Goal: Find specific page/section: Find specific page/section

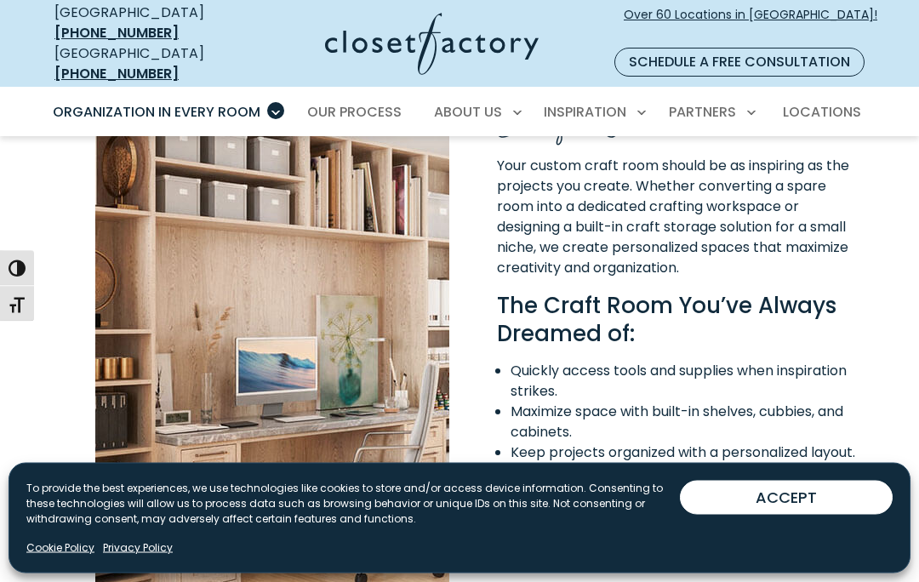
scroll to position [1319, 0]
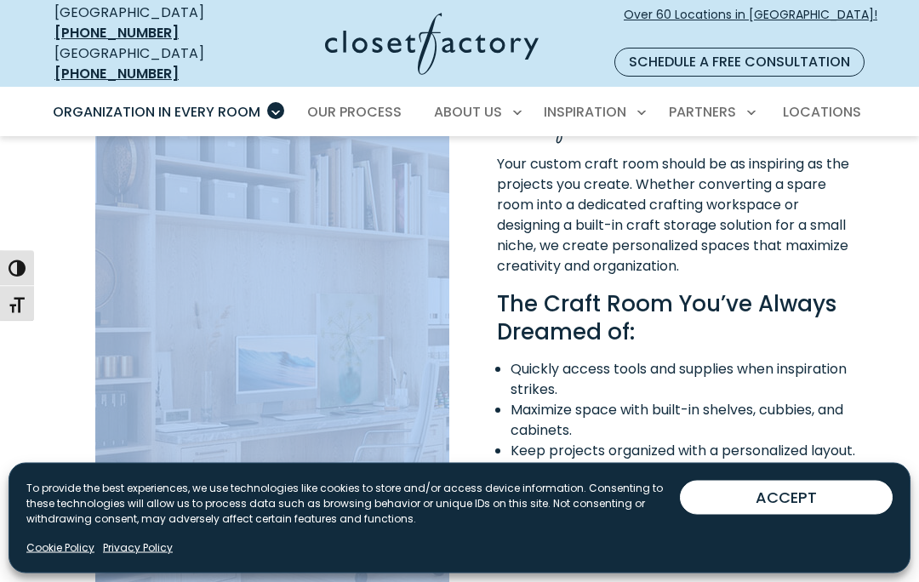
click at [843, 489] on div "Get A Free Design Consultation" at bounding box center [680, 517] width 366 height 56
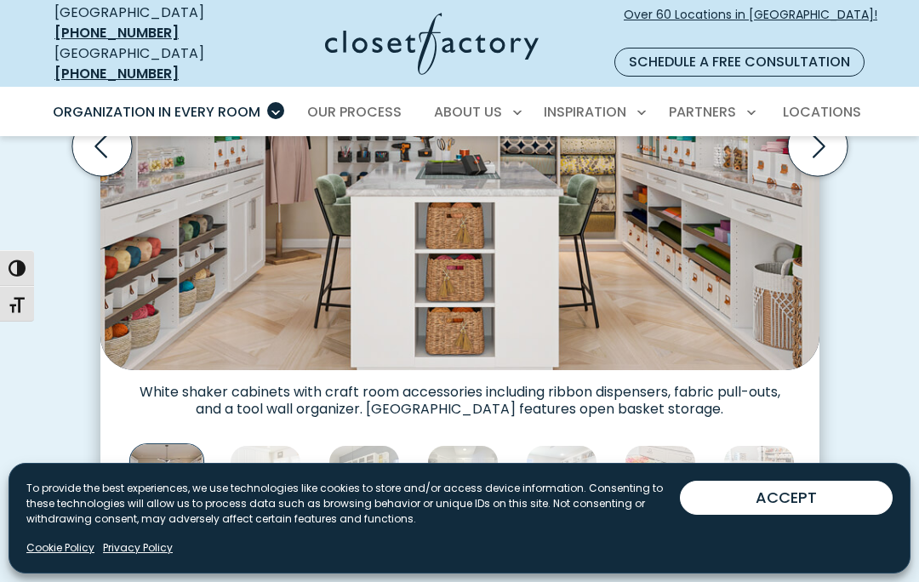
scroll to position [700, 0]
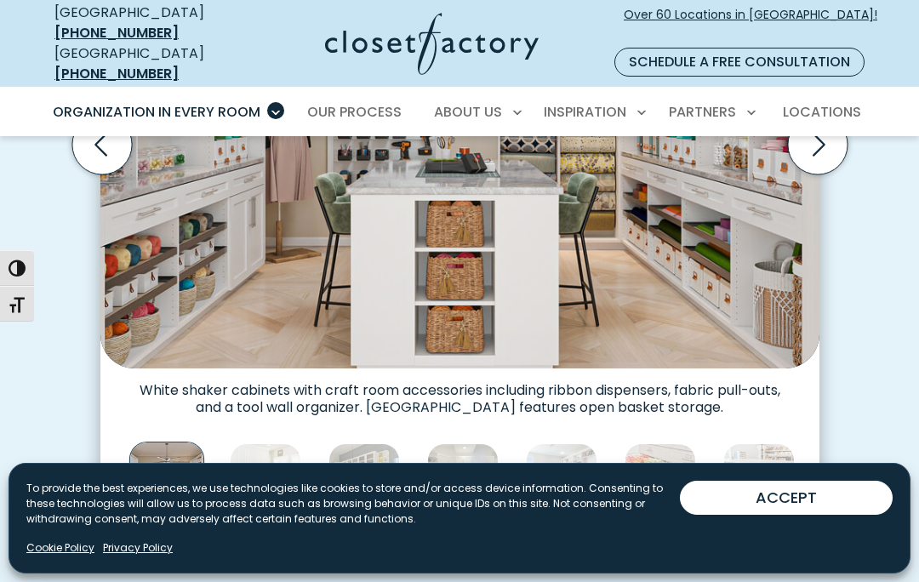
click at [289, 448] on img "Thumbnail Gallery" at bounding box center [265, 478] width 71 height 71
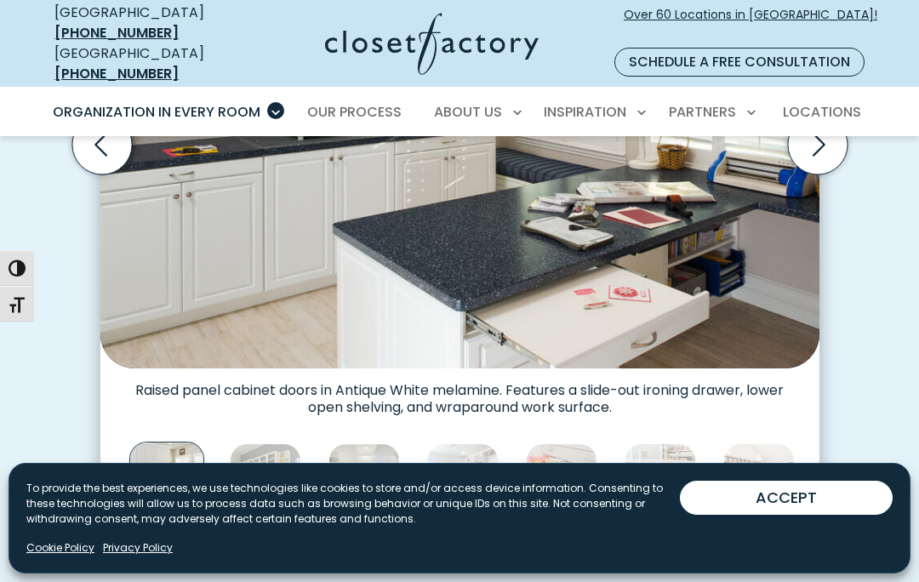
click at [279, 443] on img "Thumbnail Gallery" at bounding box center [265, 478] width 71 height 71
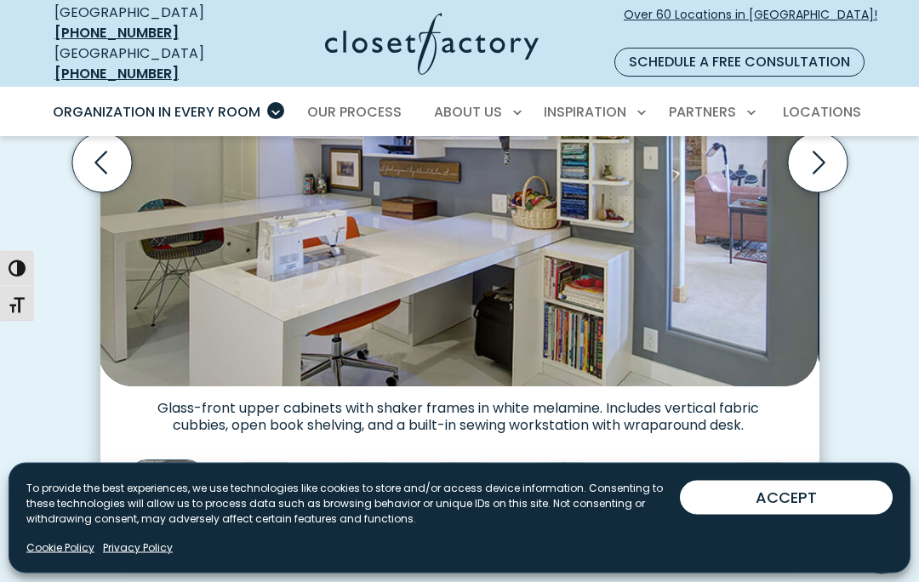
scroll to position [682, 0]
click at [284, 489] on img "Thumbnail Gallery" at bounding box center [265, 496] width 71 height 71
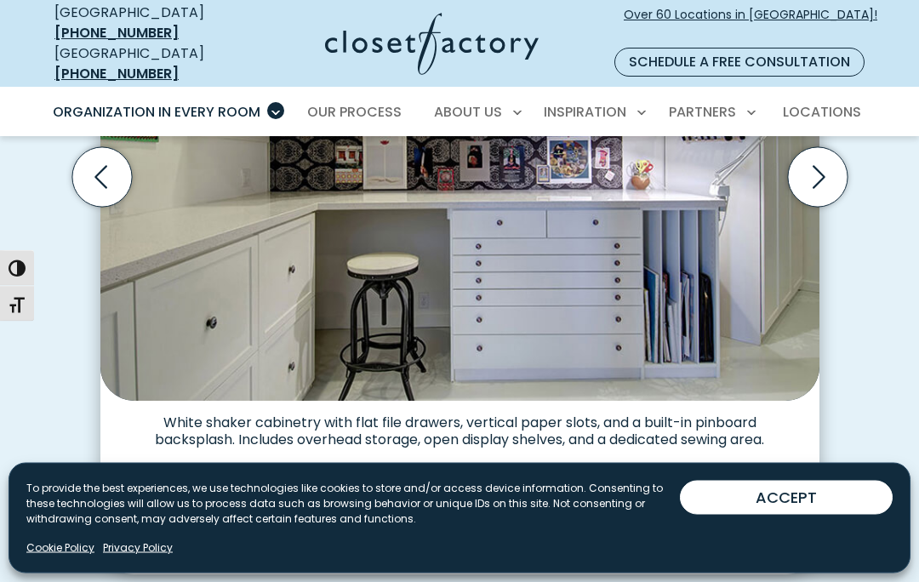
click at [272, 513] on img "Thumbnail Gallery" at bounding box center [265, 512] width 71 height 71
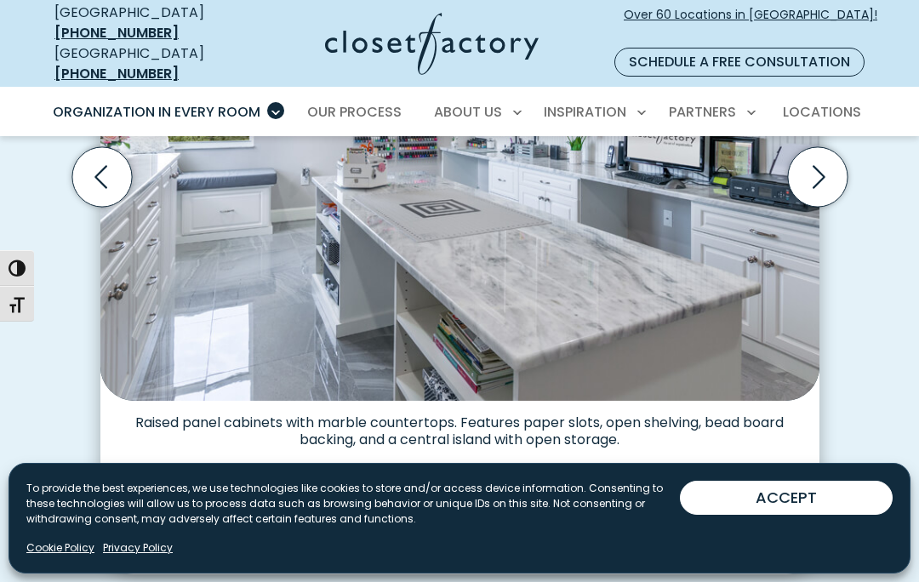
click at [288, 492] on img "Thumbnail Gallery" at bounding box center [265, 511] width 71 height 71
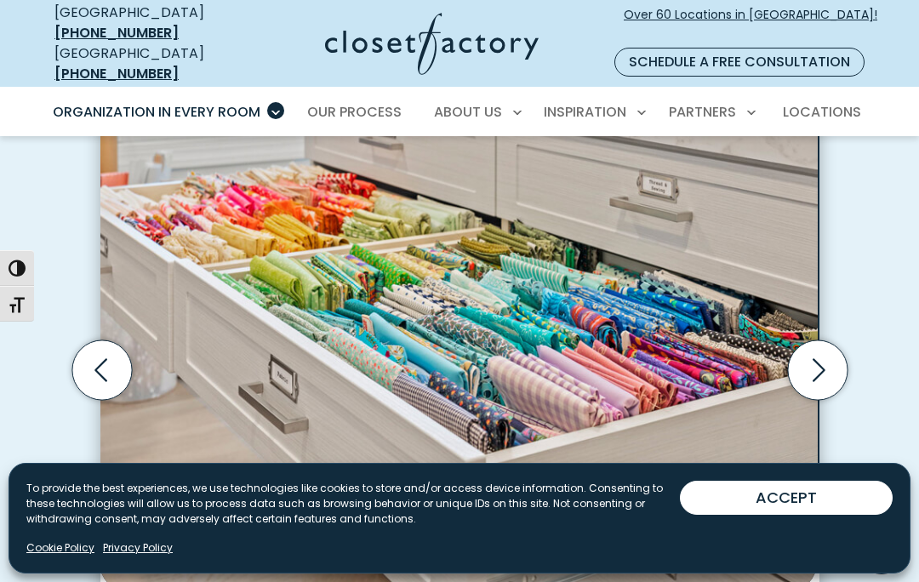
scroll to position [473, 0]
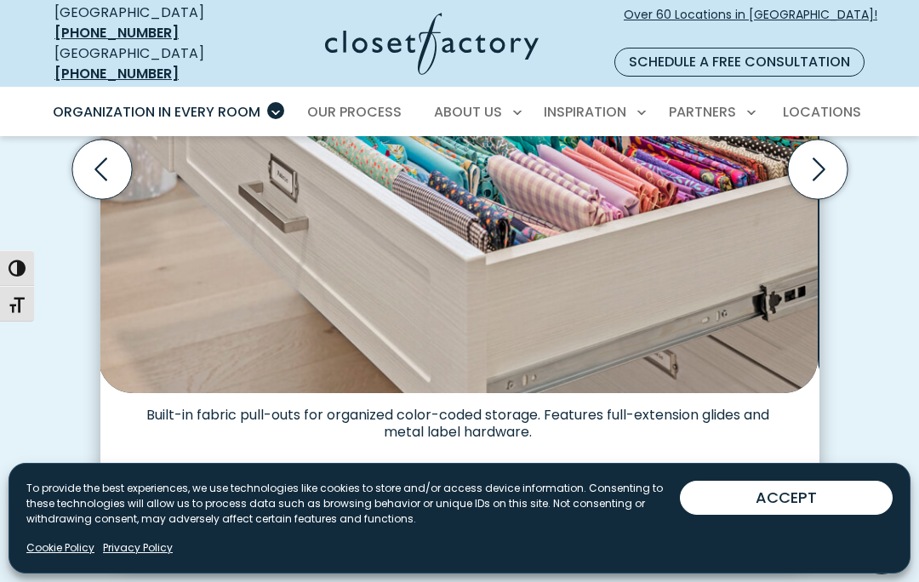
click at [277, 495] on img "Thumbnail Gallery" at bounding box center [265, 503] width 71 height 71
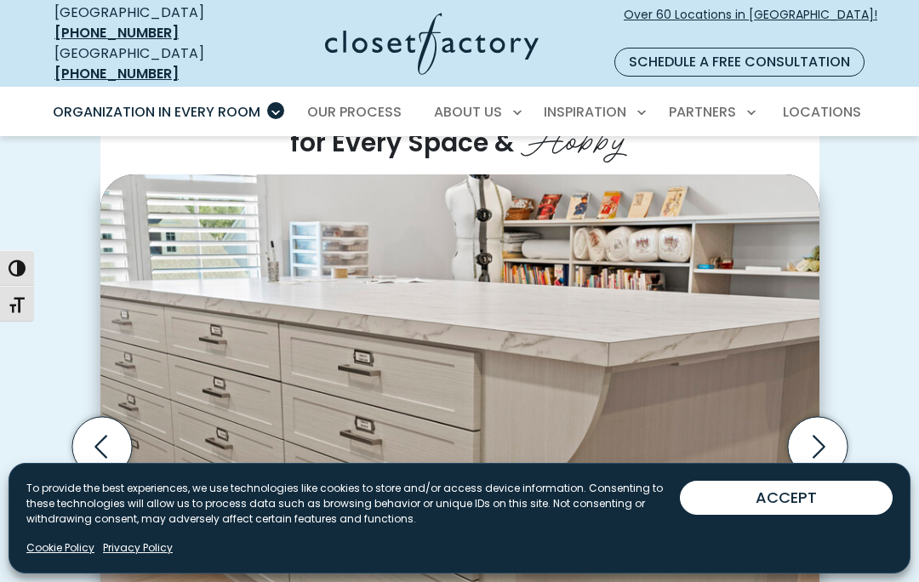
scroll to position [397, 0]
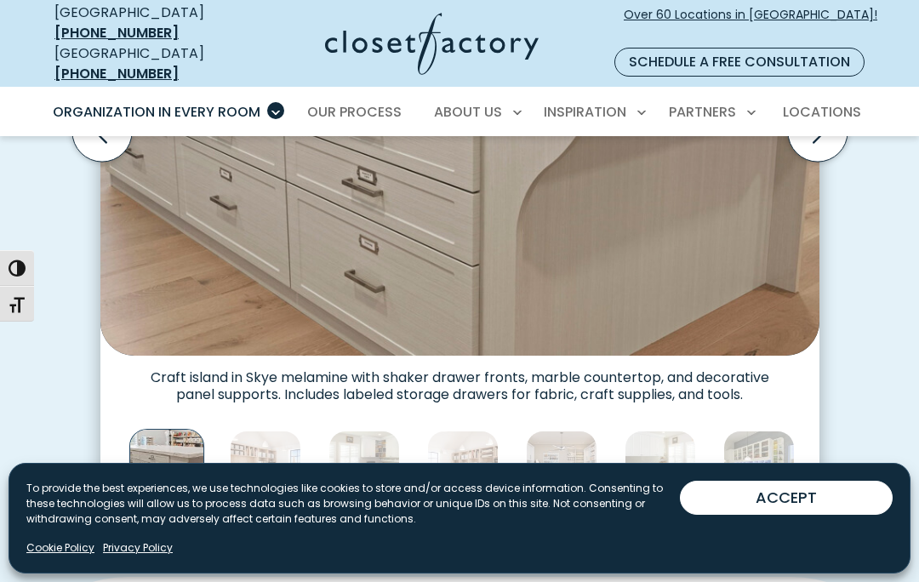
click at [283, 460] on img "Thumbnail Gallery" at bounding box center [265, 466] width 71 height 71
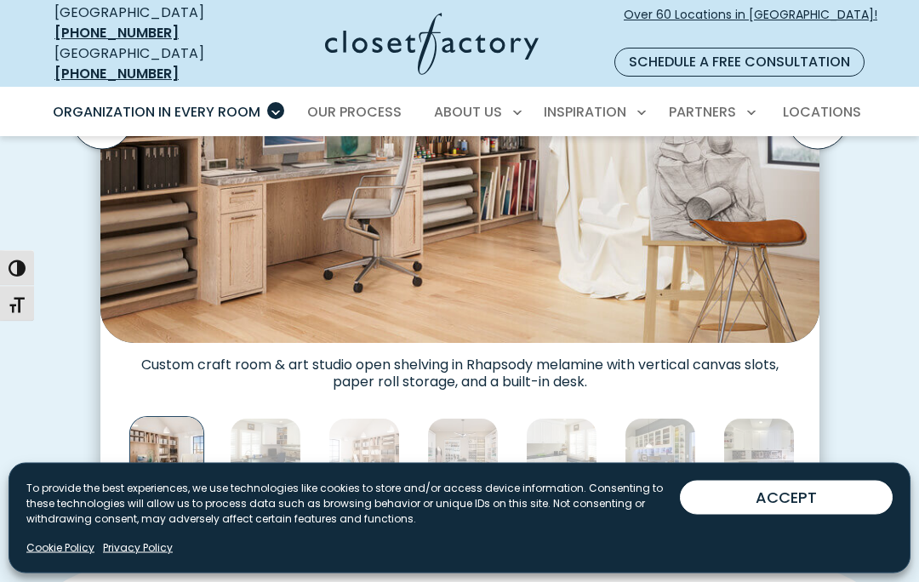
scroll to position [721, 0]
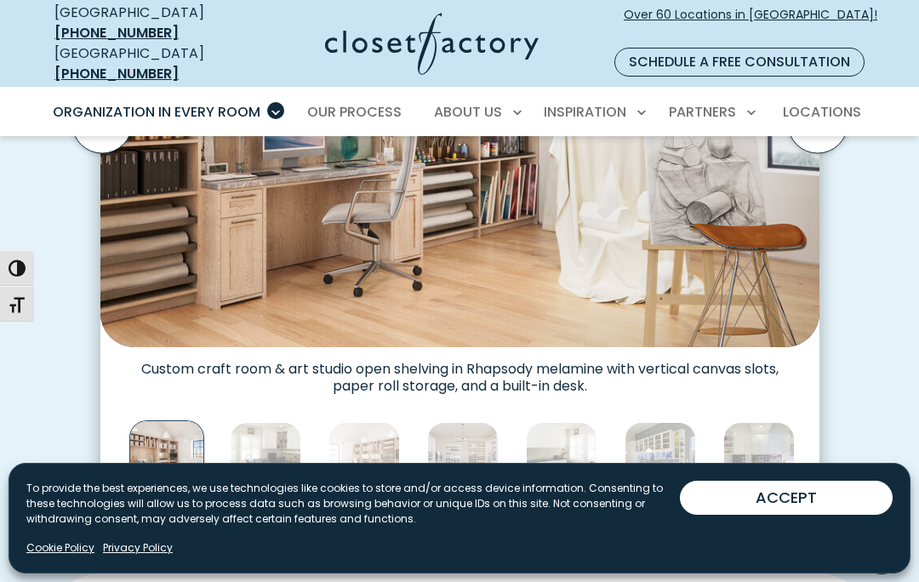
click at [276, 461] on img "Thumbnail Gallery" at bounding box center [265, 457] width 71 height 71
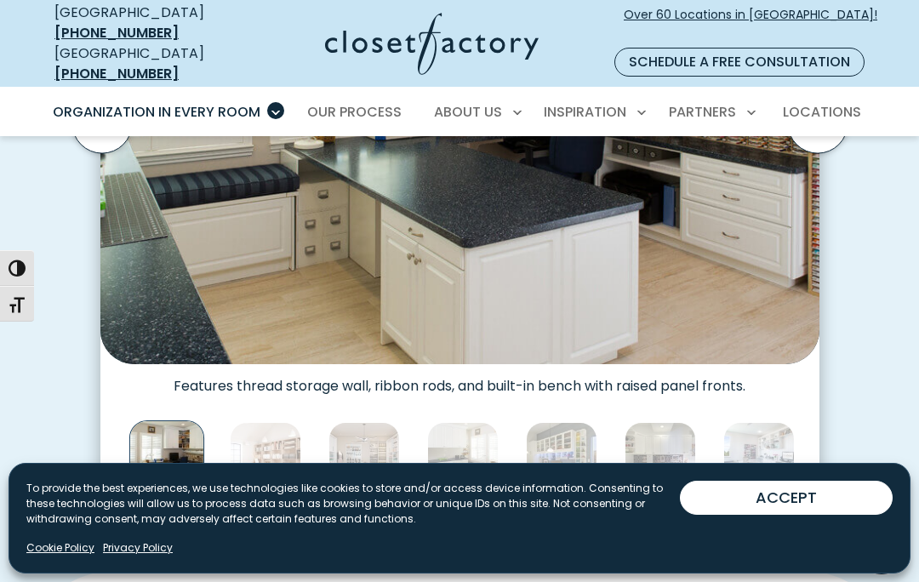
click at [278, 460] on img "Thumbnail Gallery" at bounding box center [265, 457] width 71 height 71
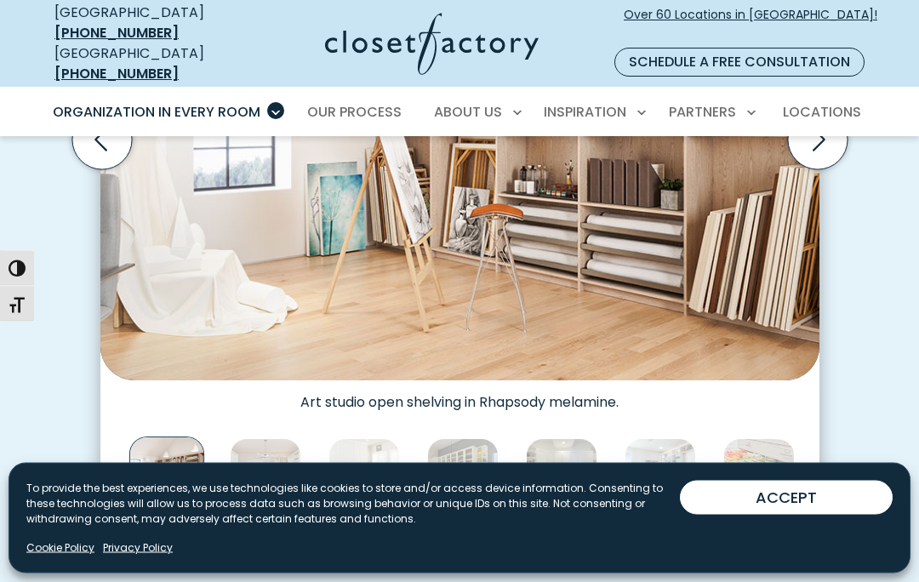
scroll to position [705, 0]
click at [273, 475] on img "Thumbnail Gallery" at bounding box center [265, 473] width 71 height 71
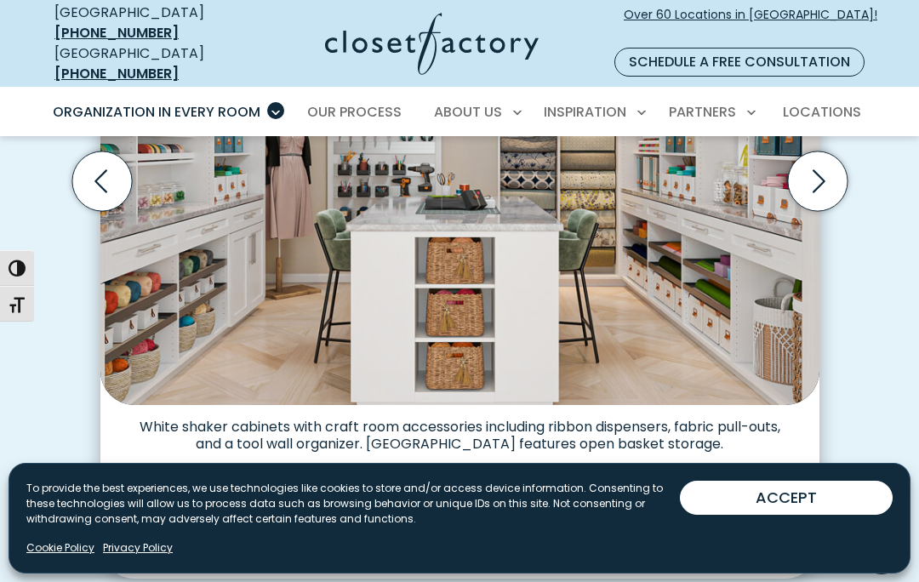
scroll to position [661, 0]
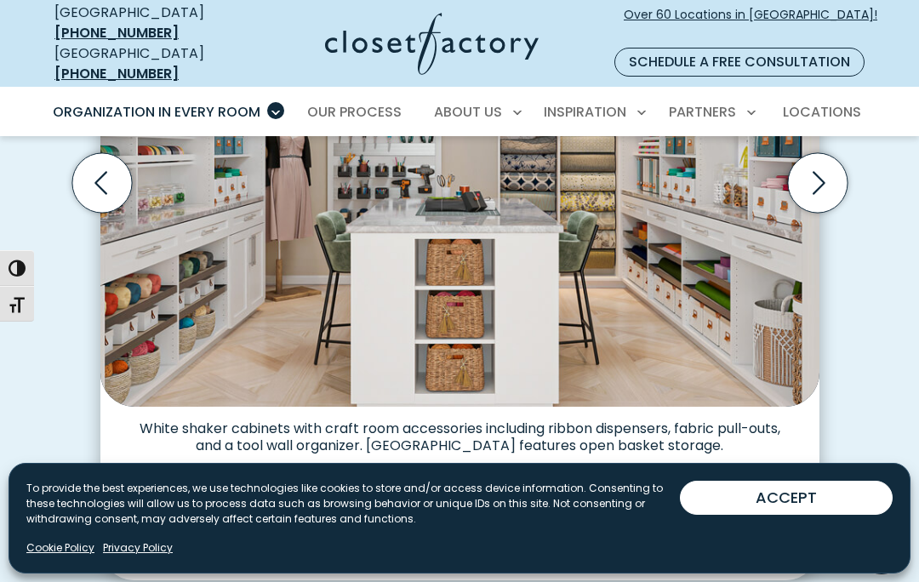
click at [268, 513] on img "Thumbnail Gallery" at bounding box center [265, 517] width 71 height 71
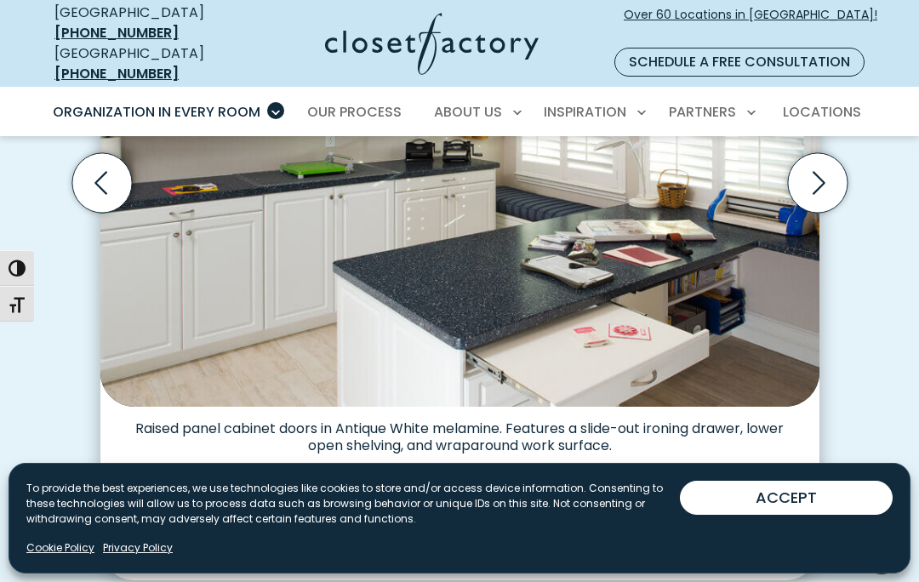
click at [283, 514] on img "Thumbnail Gallery" at bounding box center [265, 517] width 71 height 71
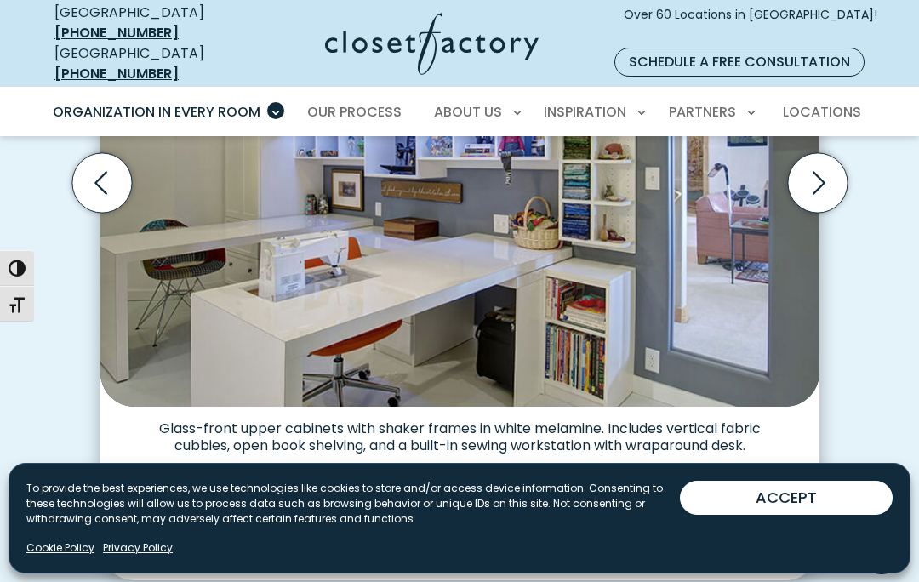
click at [280, 516] on img "Thumbnail Gallery" at bounding box center [265, 517] width 71 height 71
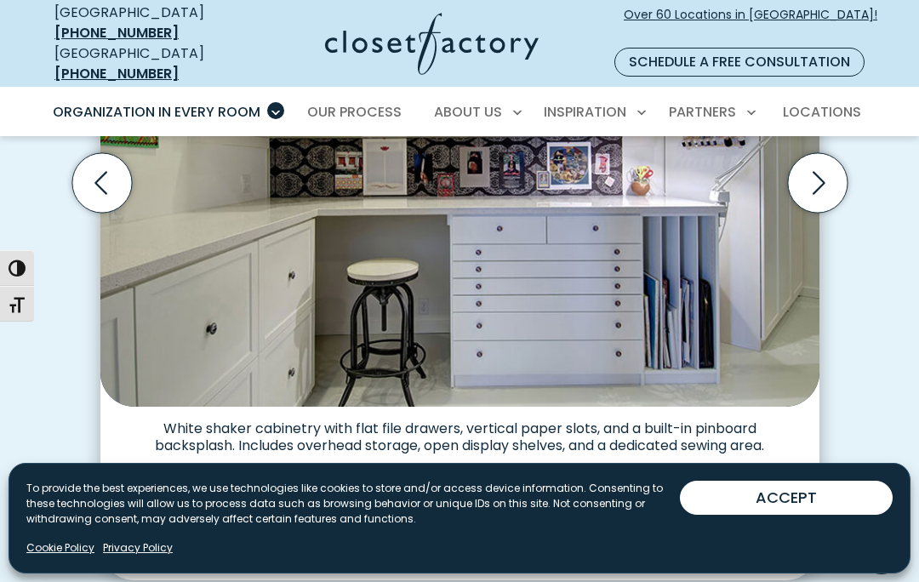
click at [282, 510] on img "Thumbnail Gallery" at bounding box center [265, 517] width 71 height 71
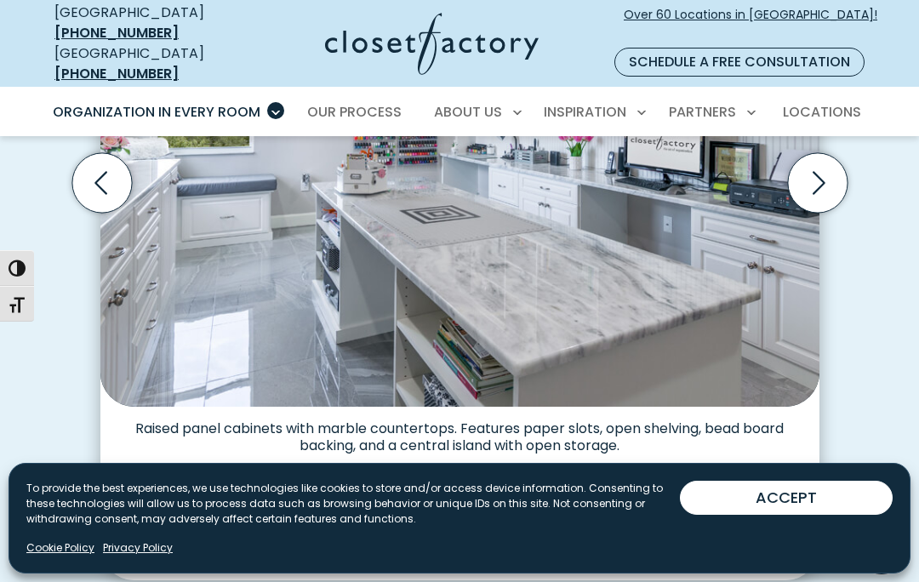
click at [283, 513] on img "Thumbnail Gallery" at bounding box center [265, 517] width 71 height 71
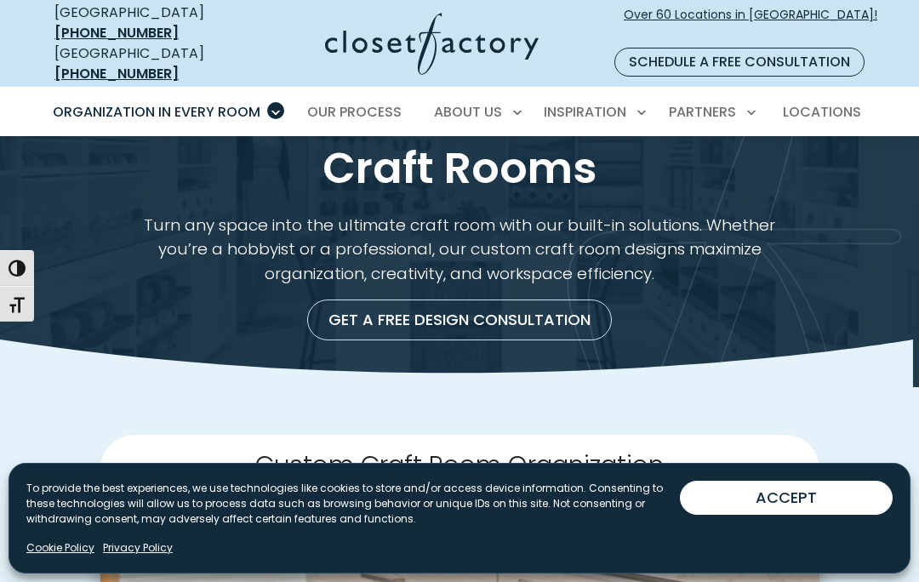
scroll to position [0, 0]
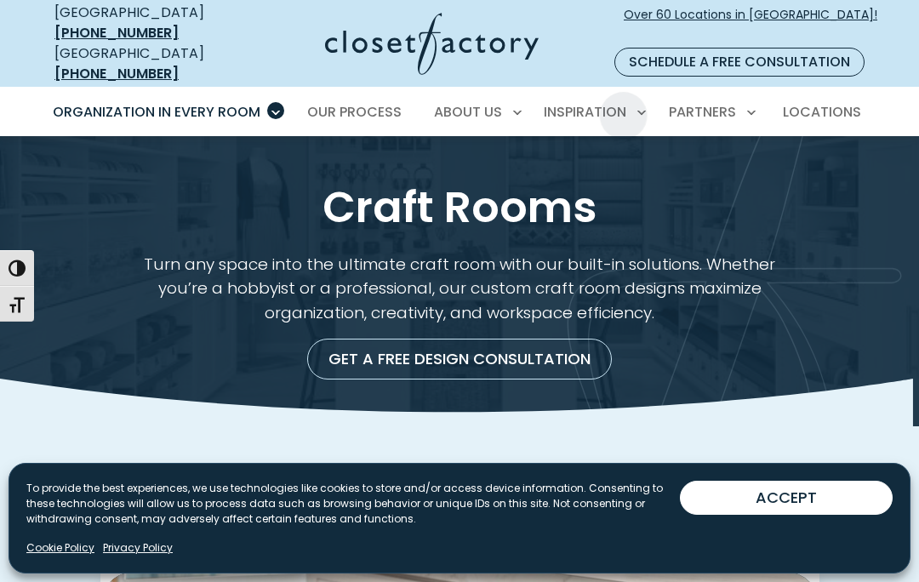
click at [837, 102] on span "Locations" at bounding box center [822, 112] width 78 height 20
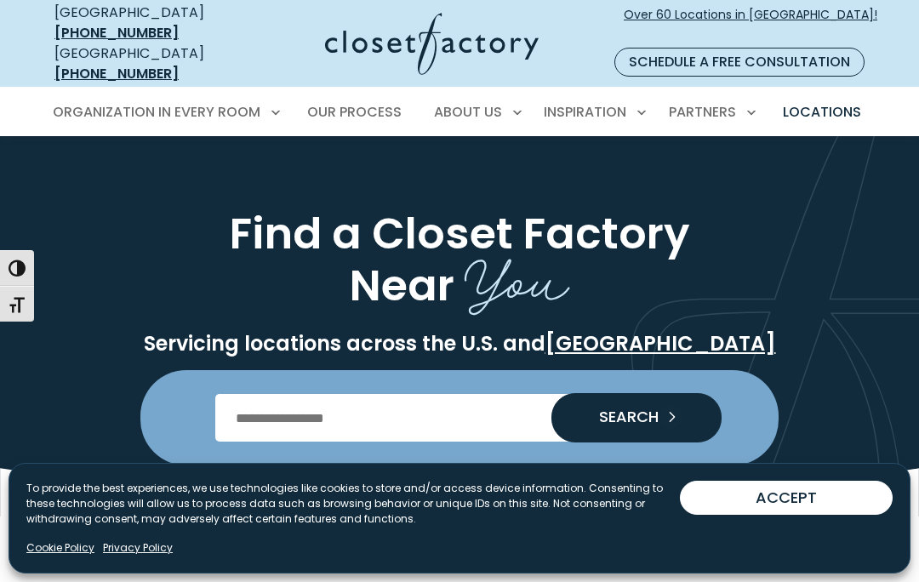
click at [346, 397] on input "Enter Postal Code" at bounding box center [459, 418] width 489 height 48
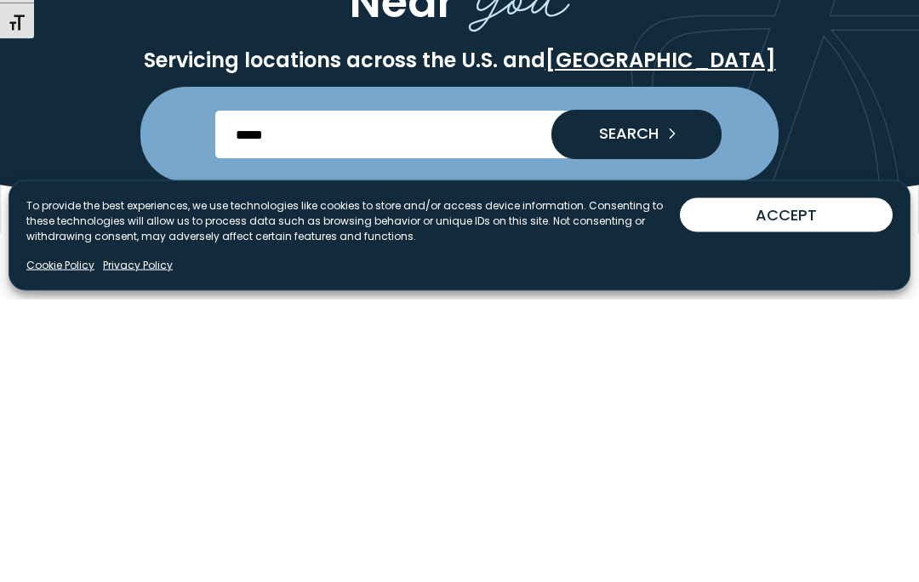
type input "*****"
click at [655, 409] on span "SEARCH" at bounding box center [622, 416] width 73 height 15
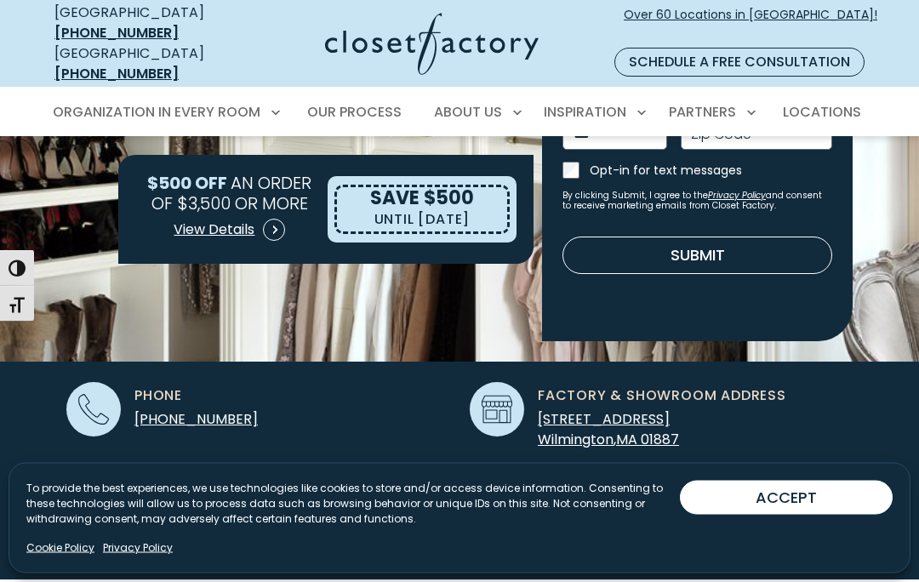
scroll to position [363, 0]
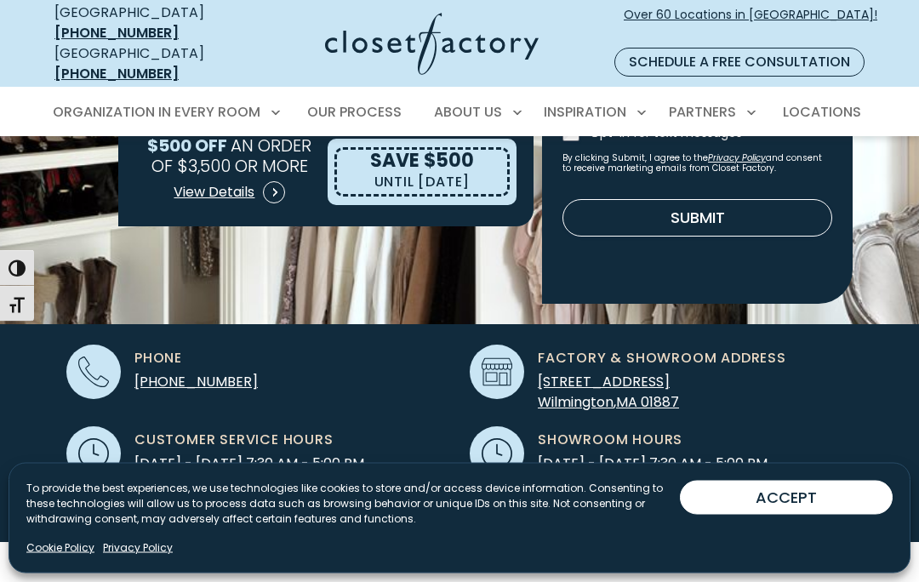
click at [604, 393] on span "Wilmington" at bounding box center [576, 403] width 76 height 20
